Goal: Check status

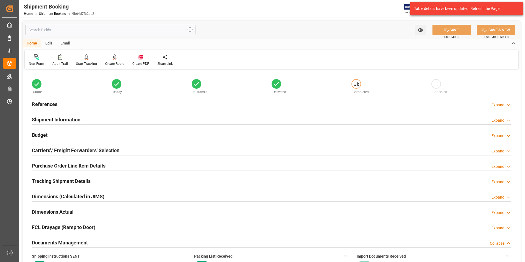
scroll to position [247, 0]
